Goal: Information Seeking & Learning: Learn about a topic

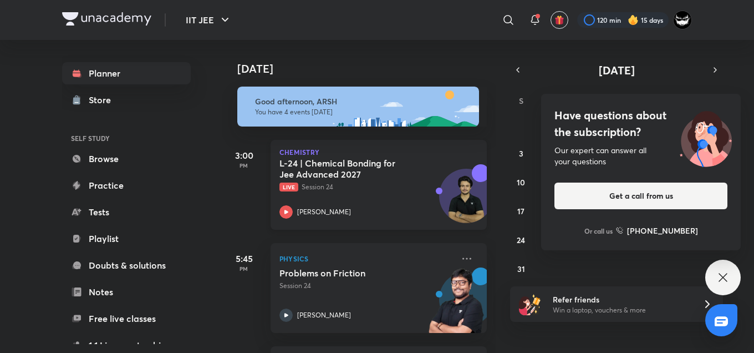
click at [371, 185] on p "Live Session 24" at bounding box center [367, 187] width 174 height 10
click at [627, 111] on h4 "Have questions about the subscription?" at bounding box center [641, 123] width 173 height 33
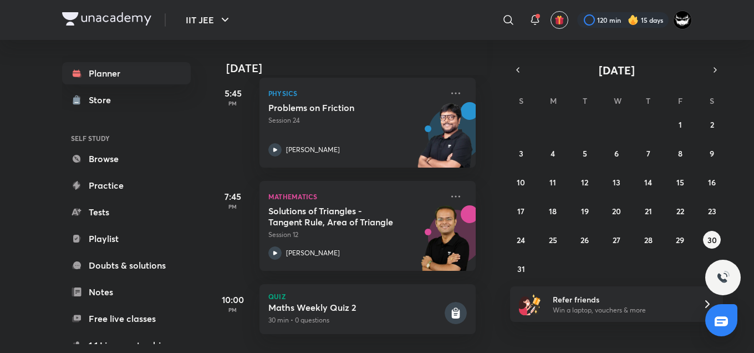
scroll to position [0, 11]
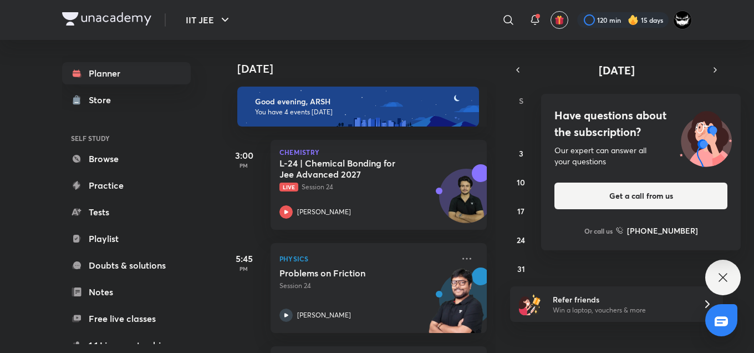
click at [660, 121] on h4 "Have questions about the subscription?" at bounding box center [641, 123] width 173 height 33
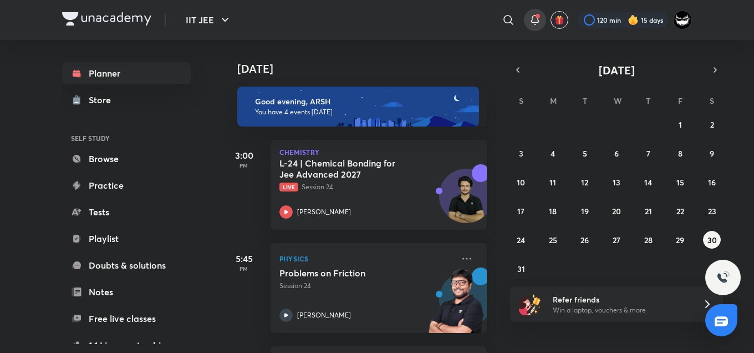
click at [530, 19] on icon at bounding box center [535, 19] width 13 height 13
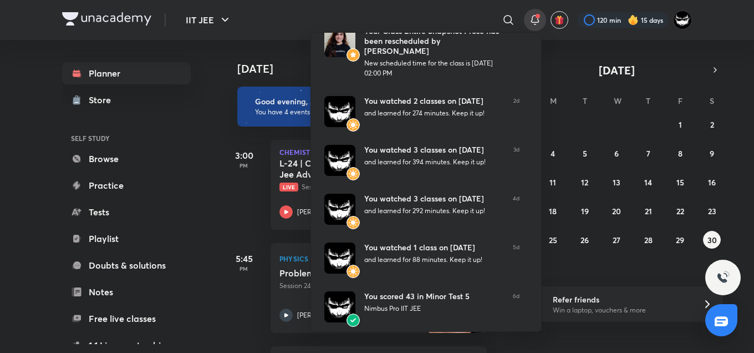
scroll to position [110, 0]
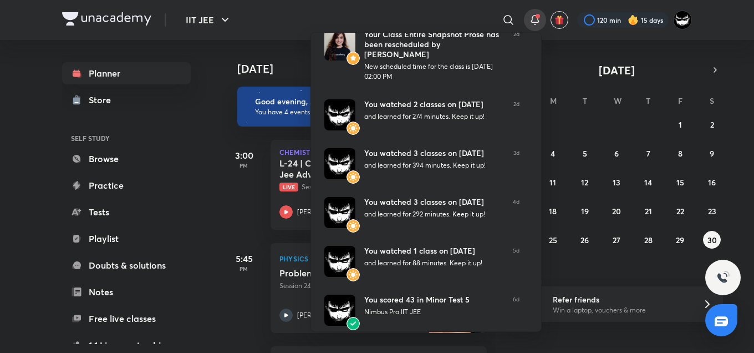
click at [290, 52] on div at bounding box center [377, 176] width 754 height 353
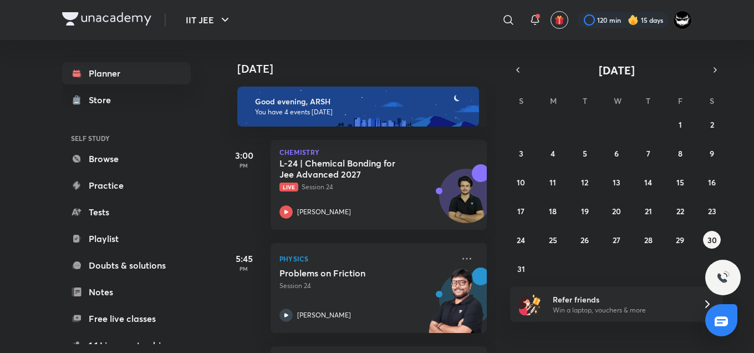
click at [658, 241] on div "27 28 29 30 31 1 2 3 4 5 6 7 8 9 10 11 12 13 14 15 16 17 18 19 20 21 22 23 24 2…" at bounding box center [616, 196] width 213 height 162
click at [645, 246] on button "28" at bounding box center [649, 240] width 18 height 18
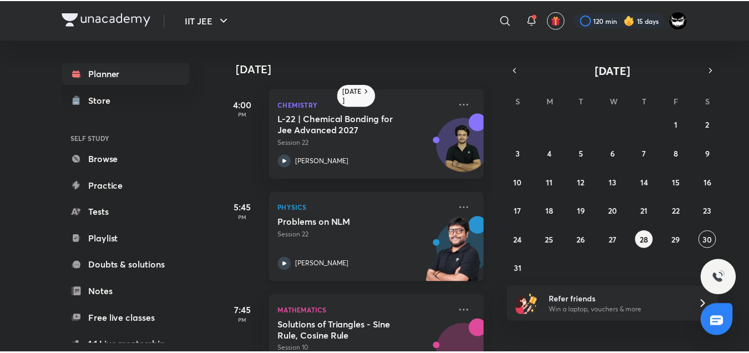
scroll to position [0, 0]
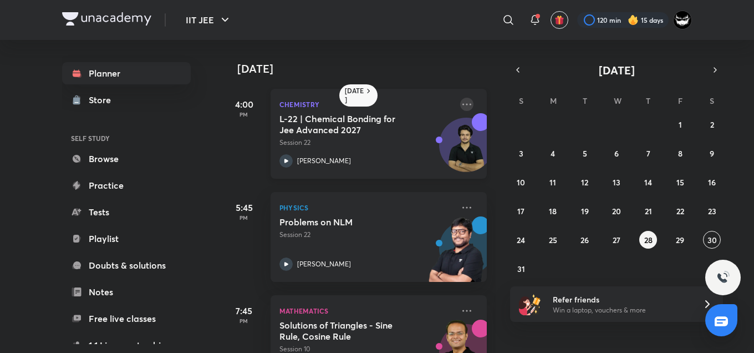
click at [460, 99] on icon at bounding box center [466, 104] width 13 height 13
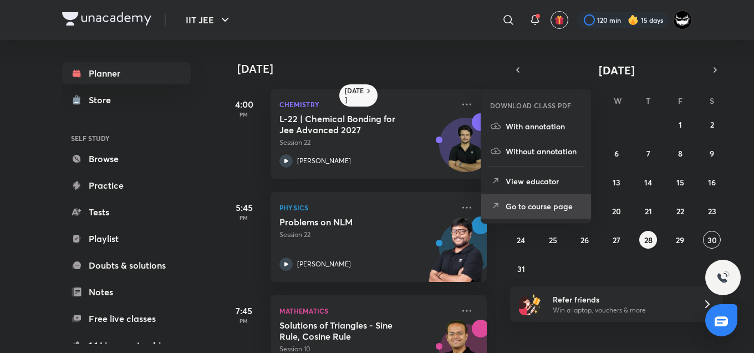
click at [534, 203] on p "Go to course page" at bounding box center [544, 206] width 77 height 12
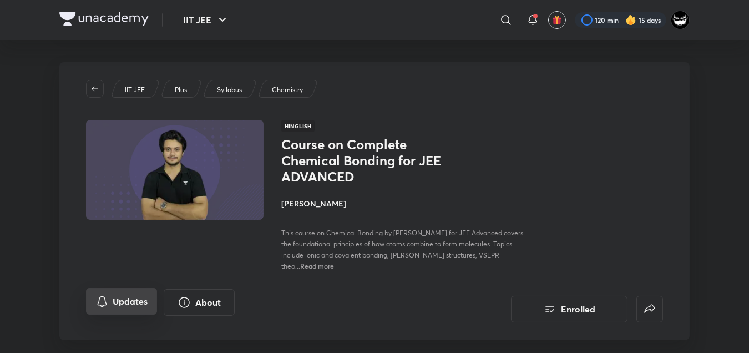
click at [109, 296] on button "Updates" at bounding box center [121, 301] width 71 height 27
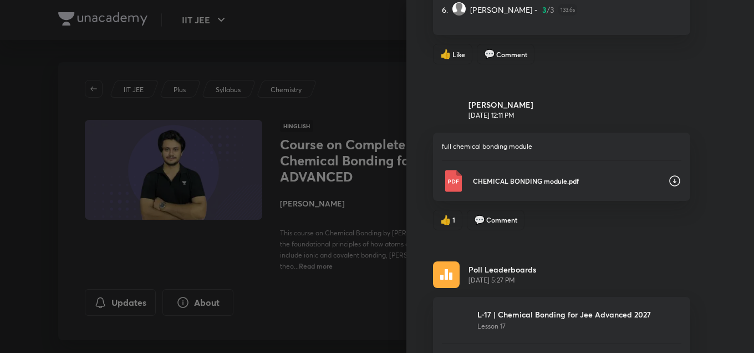
scroll to position [1048, 0]
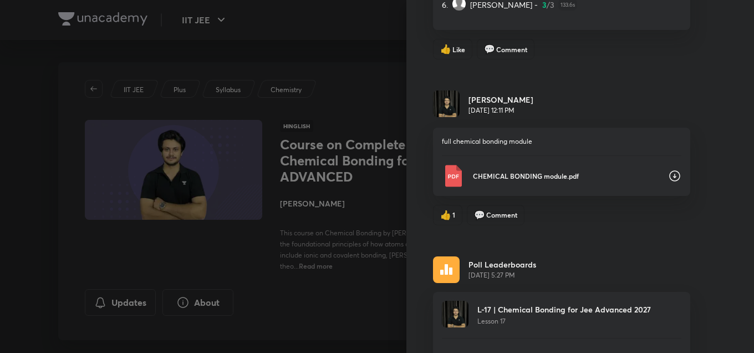
click at [637, 159] on div "full chemical bonding module CHEMICAL BONDING module.pdf" at bounding box center [561, 162] width 257 height 68
click at [635, 171] on p "CHEMICAL BONDING module.pdf" at bounding box center [566, 176] width 186 height 10
